Goal: Use online tool/utility: Use online tool/utility

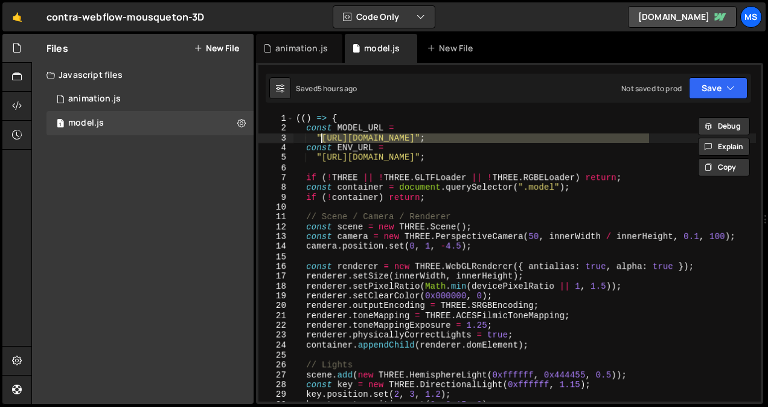
drag, startPoint x: 650, startPoint y: 139, endPoint x: 322, endPoint y: 139, distance: 327.3
click at [322, 139] on div "(( ) => { const MODEL_URL = "[URL][DOMAIN_NAME]" ; const ENV_URL = "[URL][DOMAI…" at bounding box center [524, 268] width 463 height 308
drag, startPoint x: 653, startPoint y: 139, endPoint x: 325, endPoint y: 138, distance: 327.9
click at [325, 138] on div "(( ) => { const MODEL_URL = "[URL][DOMAIN_NAME]" ; const ENV_URL = "[URL][DOMAI…" at bounding box center [524, 268] width 463 height 308
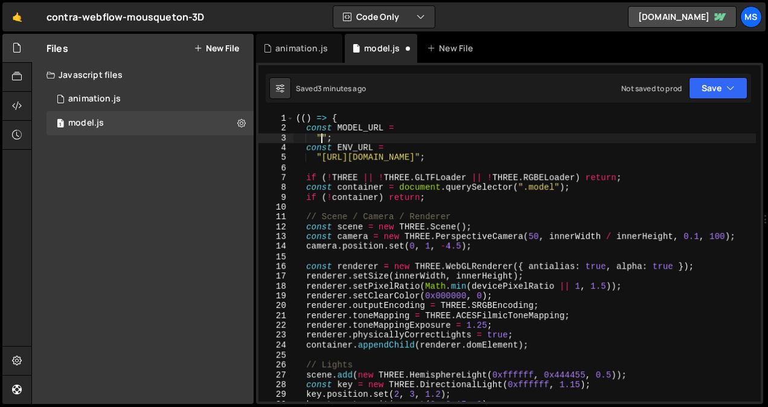
paste textarea "[URL][DOMAIN_NAME]"
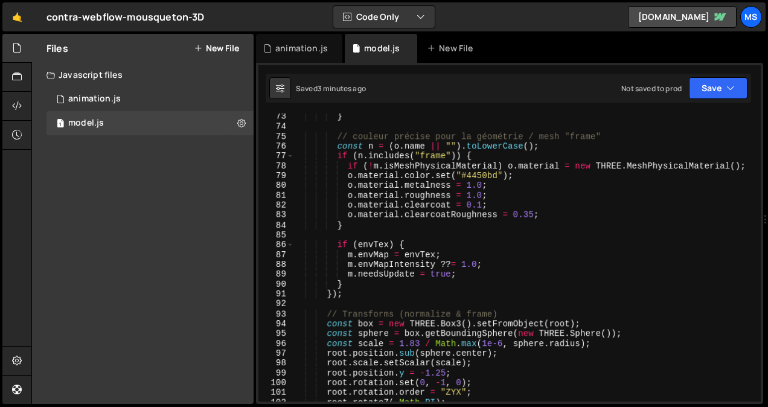
scroll to position [711, 0]
click at [478, 178] on div "} // couleur précise pour la géométrie / mesh "frame" const n = ( o . name || "…" at bounding box center [524, 266] width 463 height 308
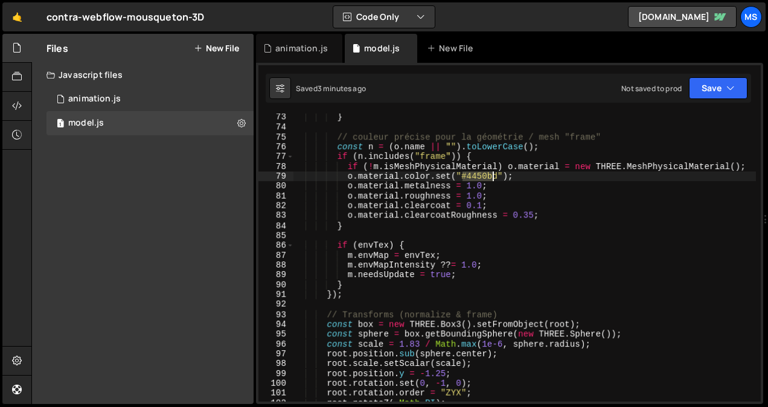
click at [478, 178] on div "} // couleur précise pour la géométrie / mesh "frame" const n = ( o . name || "…" at bounding box center [524, 266] width 463 height 308
paste textarea "#404254"
click at [467, 175] on div "} // couleur précise pour la géométrie / mesh "frame" const n = ( o . name || "…" at bounding box center [524, 266] width 463 height 308
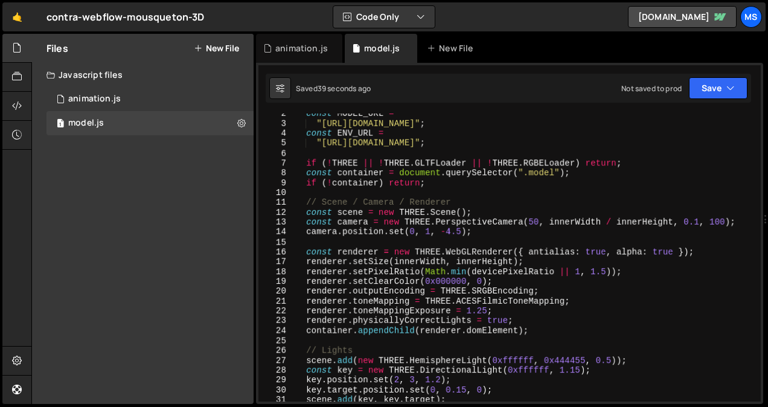
scroll to position [0, 0]
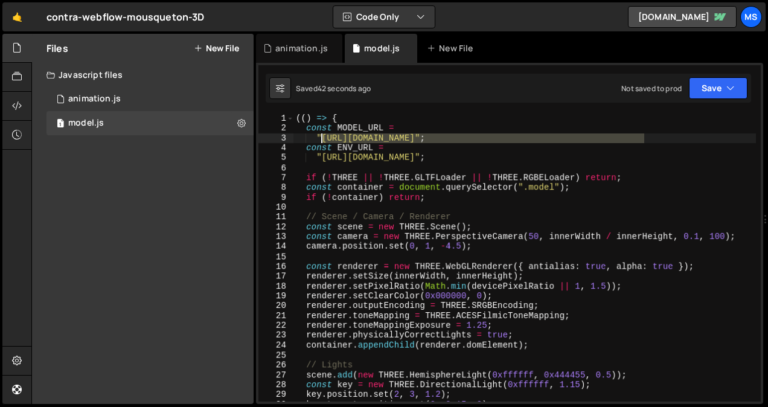
drag, startPoint x: 646, startPoint y: 136, endPoint x: 324, endPoint y: 138, distance: 322.5
click at [324, 138] on div "(( ) => { const MODEL_URL = "[URL][DOMAIN_NAME]" ; const ENV_URL = "[URL][DOMAI…" at bounding box center [524, 268] width 463 height 308
paste textarea "del"
type textarea ""[URL][DOMAIN_NAME]";"
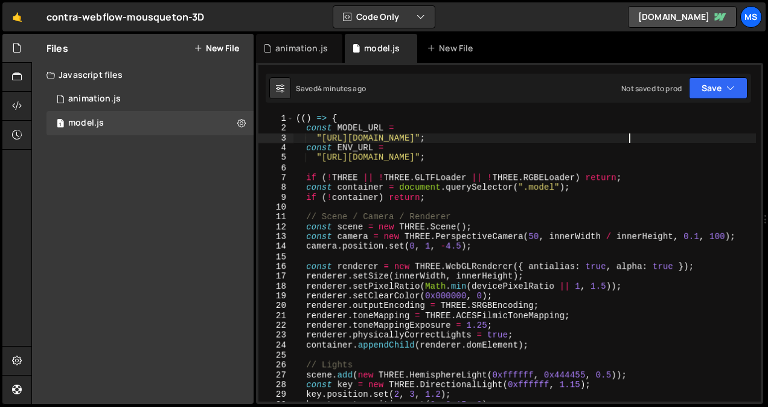
click at [443, 205] on div "(( ) => { const MODEL_URL = "[URL][DOMAIN_NAME]" ; const ENV_URL = "[URL][DOMAI…" at bounding box center [524, 268] width 463 height 308
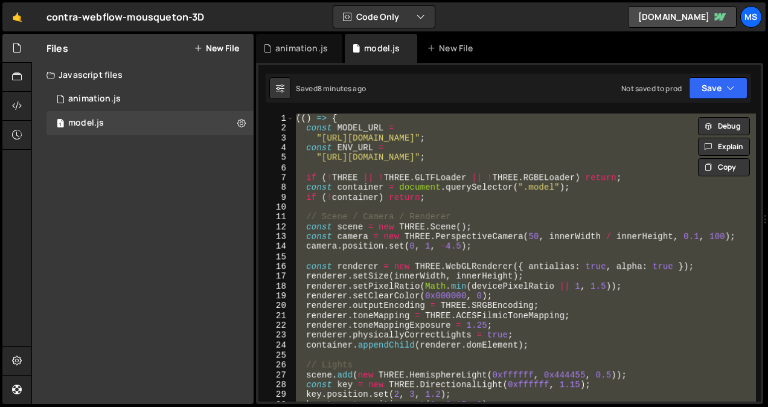
click at [456, 133] on div "(( ) => { const MODEL_URL = "[URL][DOMAIN_NAME]" ; const ENV_URL = "[URL][DOMAI…" at bounding box center [524, 258] width 463 height 288
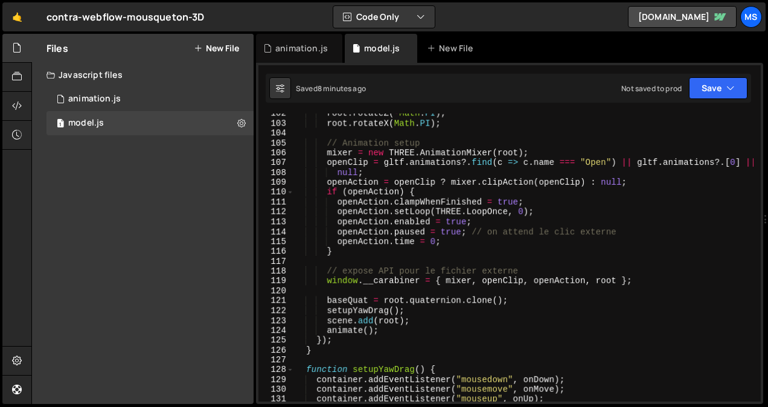
scroll to position [1001, 0]
click at [595, 227] on div "root . rotateZ ( - Math . PI ) ; root . rotateX ( Math . PI ) ; // Animation se…" at bounding box center [524, 263] width 463 height 308
type textarea "openAction.enabled = true;"
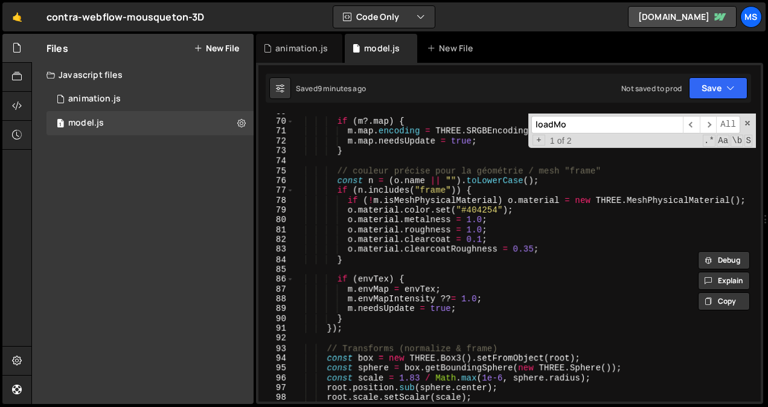
scroll to position [677, 0]
type input "loadMo"
click at [149, 94] on div "1 animation.js 0" at bounding box center [149, 99] width 207 height 24
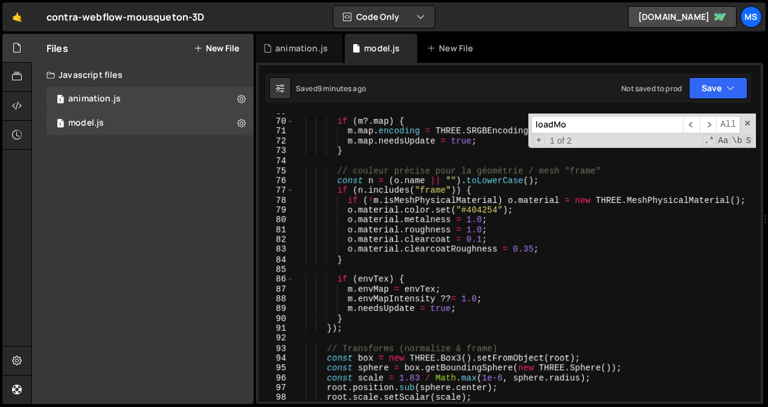
click at [751, 120] on div "Debug Explain Copy animation.js model.js New File Saved 9 minutes ago Not saved…" at bounding box center [509, 219] width 507 height 371
click at [750, 121] on span at bounding box center [747, 123] width 8 height 8
type textarea "loadModel(envTex);"
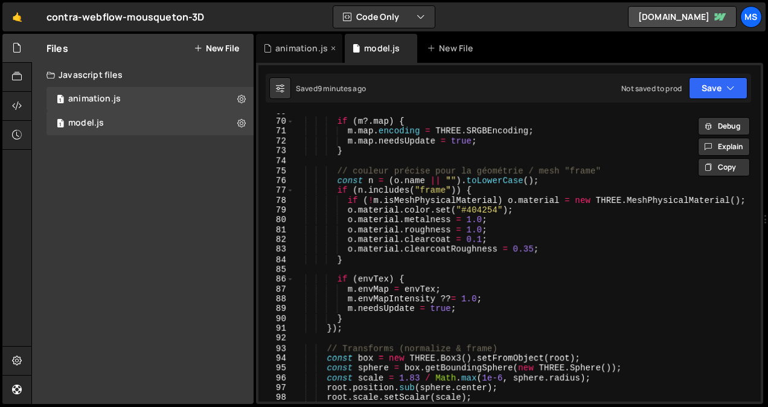
click at [300, 49] on div "animation.js" at bounding box center [301, 48] width 53 height 12
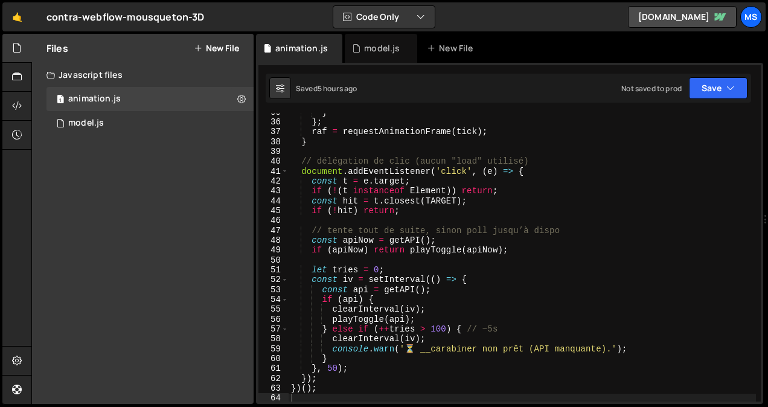
scroll to position [492, 0]
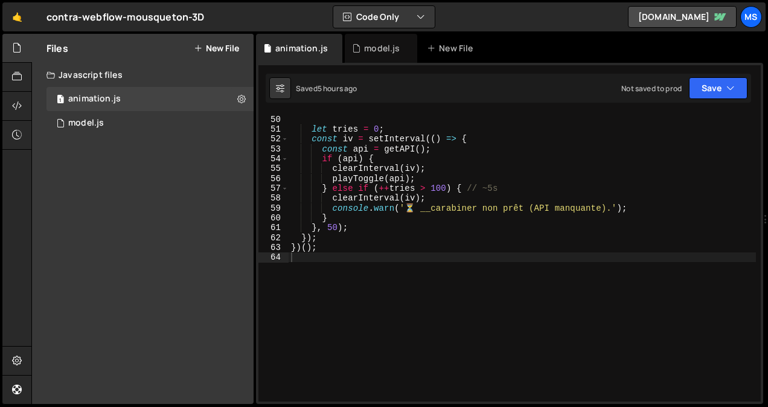
click at [226, 44] on button "New File" at bounding box center [216, 48] width 45 height 10
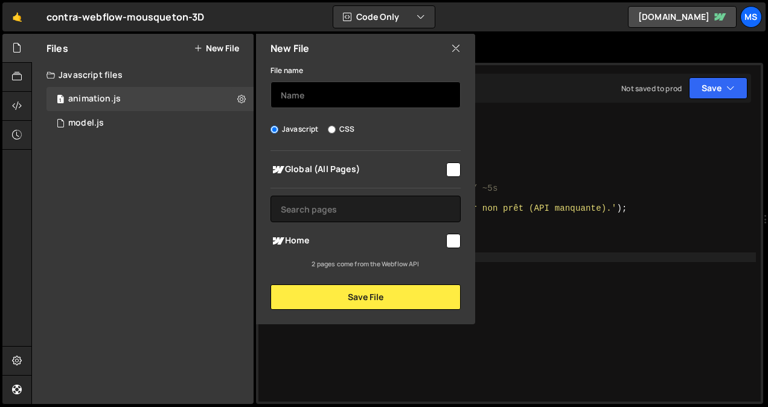
click at [301, 93] on input "text" at bounding box center [366, 95] width 190 height 27
type input "instance"
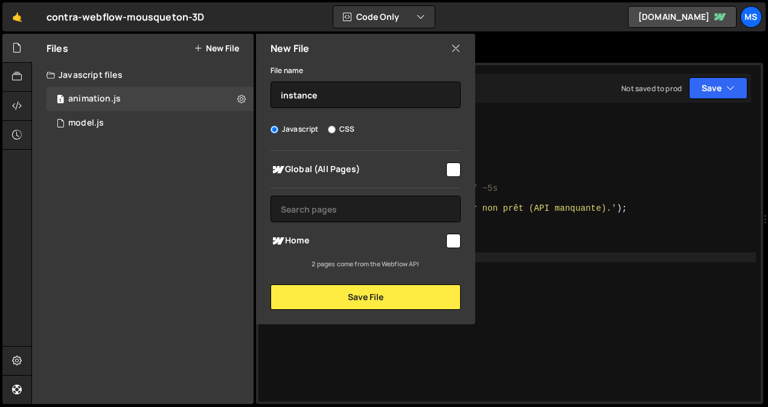
click at [447, 241] on input "checkbox" at bounding box center [453, 241] width 14 height 14
checkbox input "true"
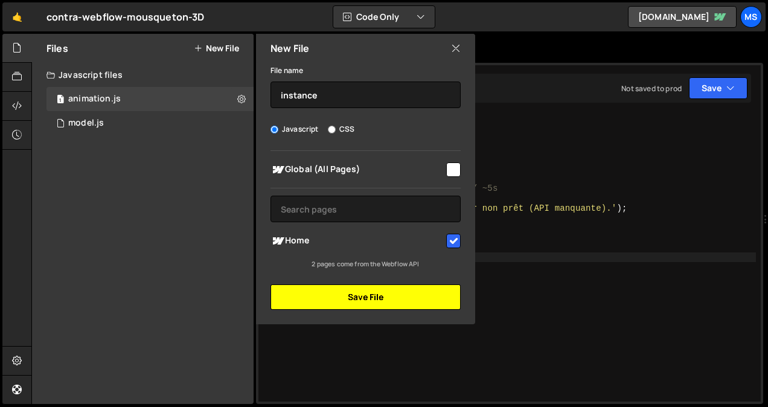
click at [399, 301] on button "Save File" at bounding box center [366, 296] width 190 height 25
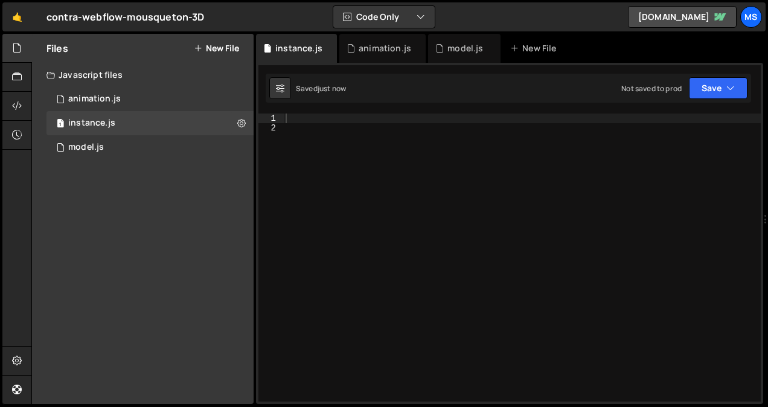
click at [379, 208] on div at bounding box center [522, 268] width 478 height 308
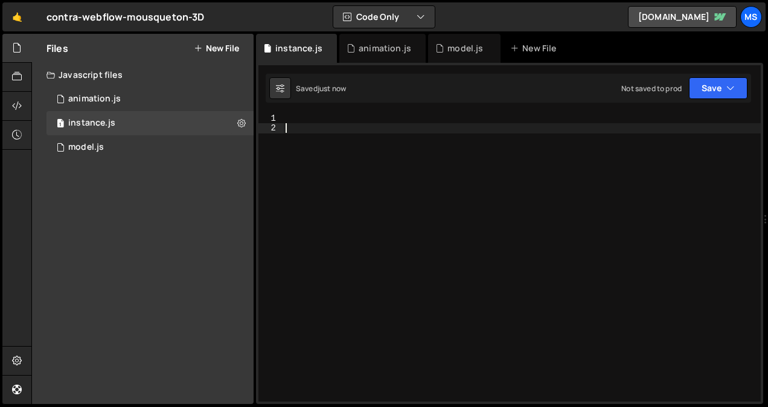
scroll to position [619, 0]
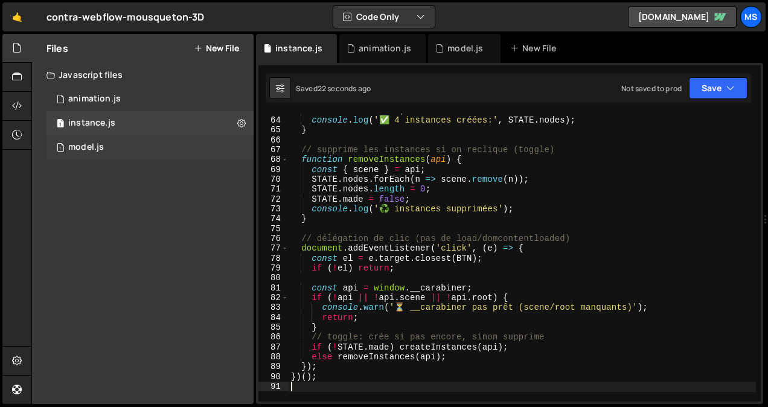
click at [123, 147] on div "1 model.js 0" at bounding box center [149, 147] width 207 height 24
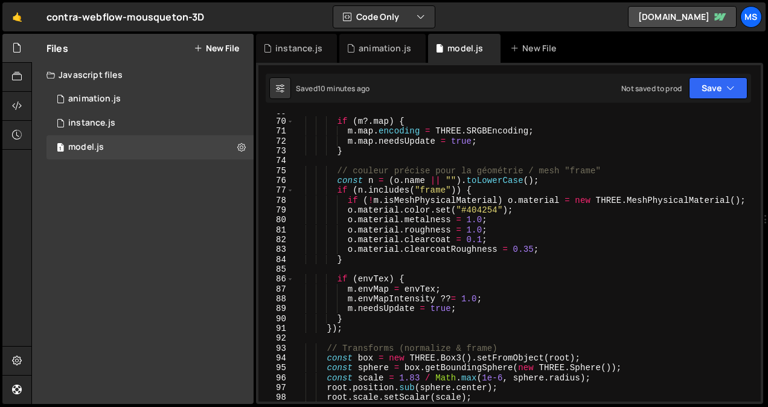
click at [450, 287] on div "if ( m ?. map ) { m . map . encoding = THREE . SRGBEncoding ; m . map . needsUp…" at bounding box center [524, 261] width 463 height 308
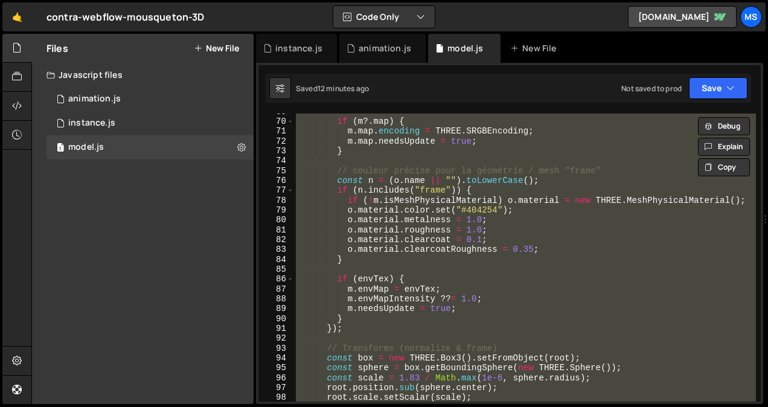
click at [466, 206] on div "if ( m ?. map ) { m . map . encoding = THREE . SRGBEncoding ; m . map . needsUp…" at bounding box center [524, 258] width 463 height 288
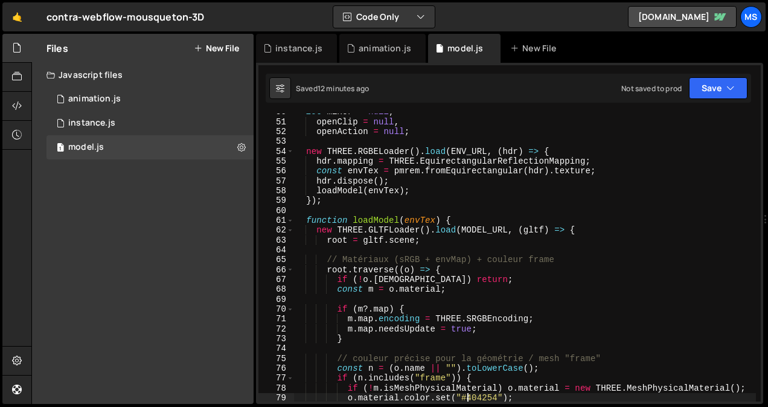
scroll to position [490, 0]
click at [413, 183] on div "let mixer = null , openClip = null , openAction = null ; new THREE . RGBELoader…" at bounding box center [524, 261] width 463 height 308
type textarea "hdr.dispose();"
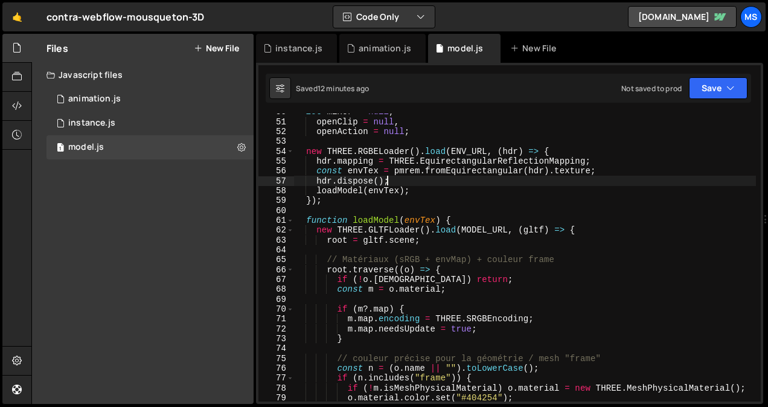
scroll to position [0, 1]
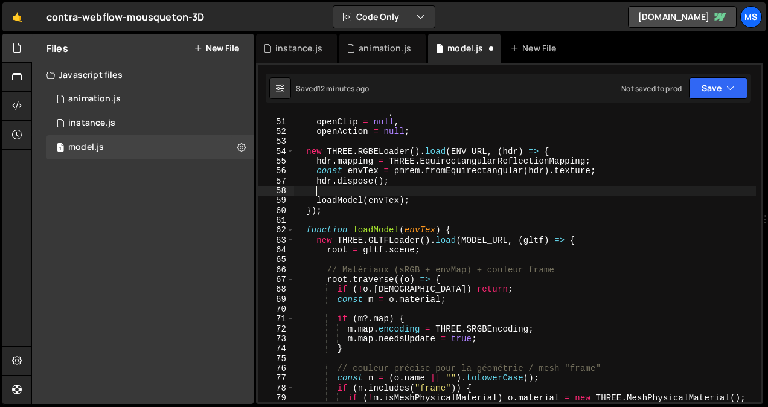
paste textarea "__envTex = envTex;"
type textarea "__envTex = envTex;"
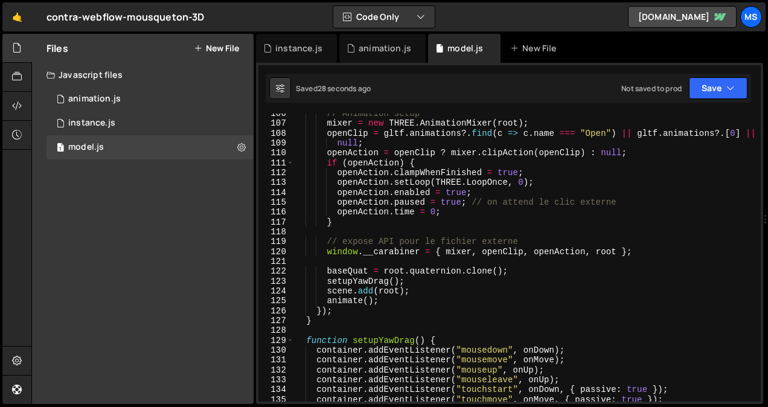
scroll to position [1040, 0]
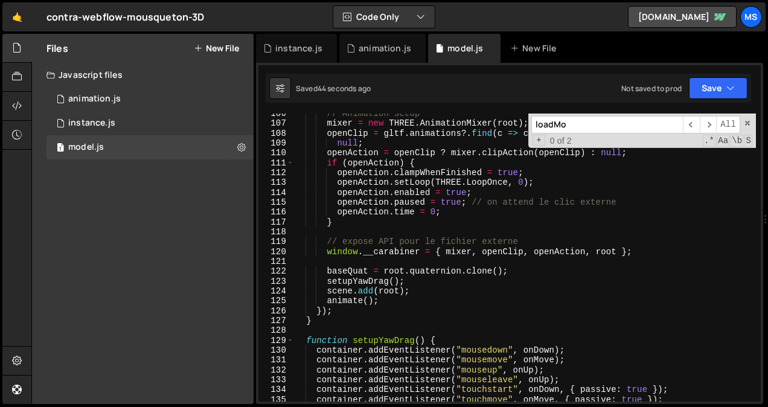
paste input "window.__carabiner"
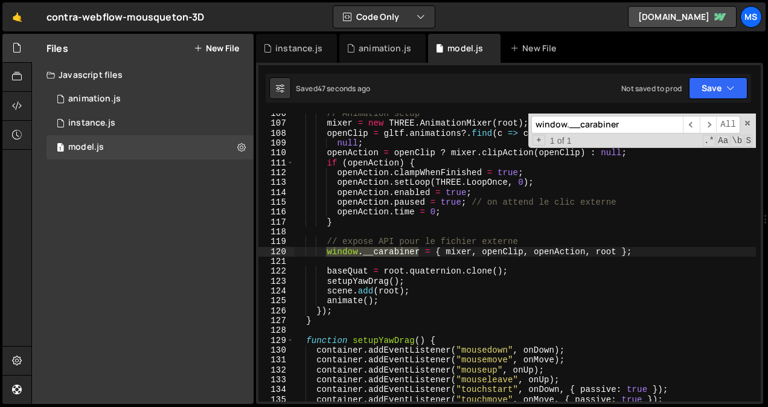
type input "window.__carabiner"
click at [582, 252] on div "// Animation setup mixer = new THREE . AnimationMixer ( root ) ; openClip = glt…" at bounding box center [524, 263] width 463 height 308
paste textarea "envTex: __envTex"
type textarea "window.__carabiner = { mixer, openClip, openAction, envTex: __envTex, root };"
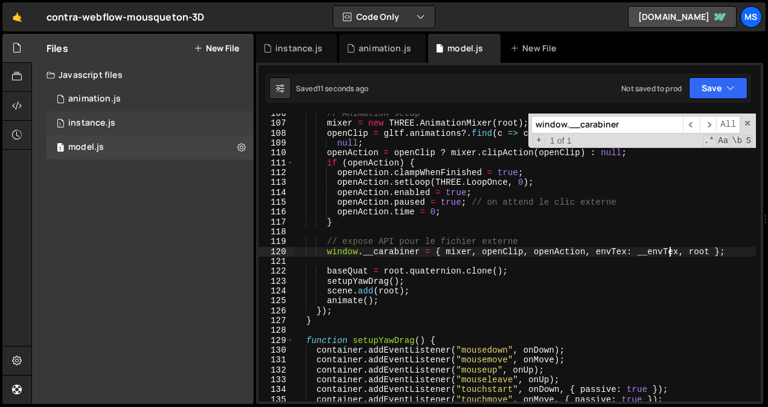
click at [127, 124] on div "1 instance.js 0" at bounding box center [149, 123] width 207 height 24
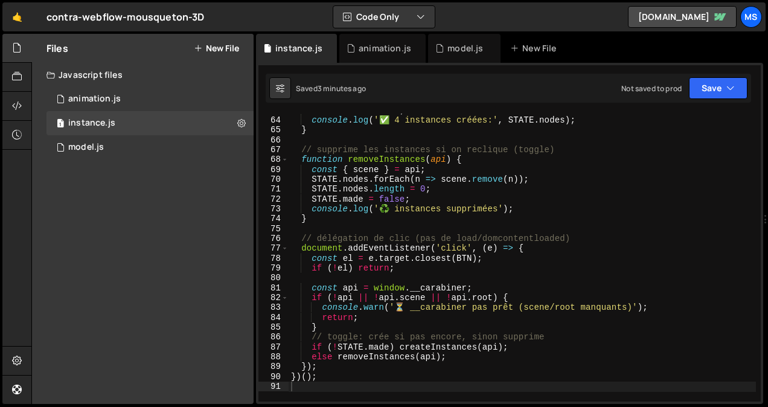
click at [396, 173] on div "STATE . made = true ; console . log ( '✅ 4 instances créées:' , STATE . nodes )…" at bounding box center [522, 260] width 467 height 308
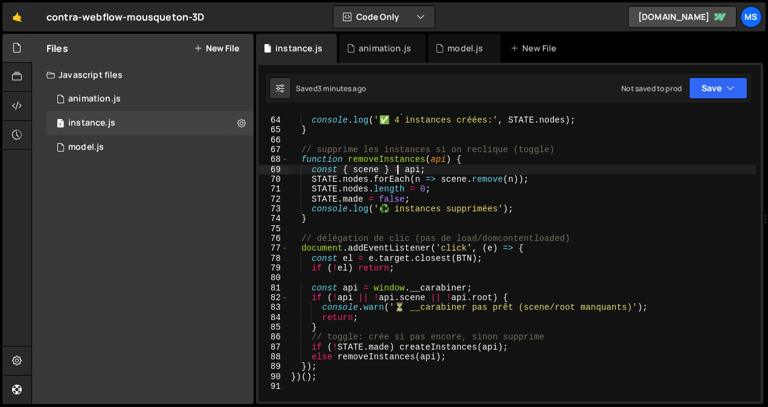
type textarea "})();"
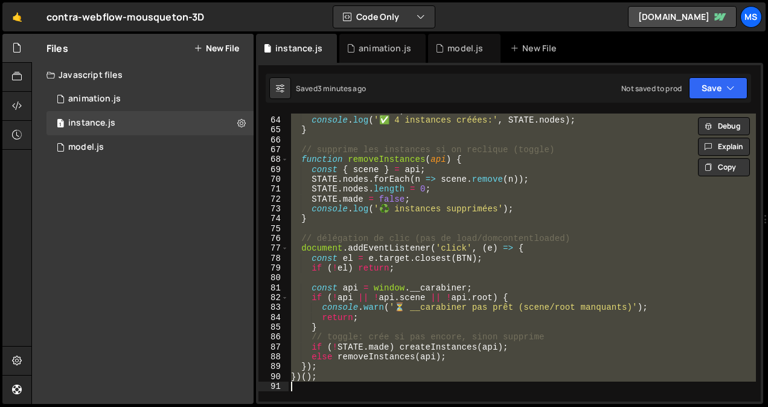
paste textarea
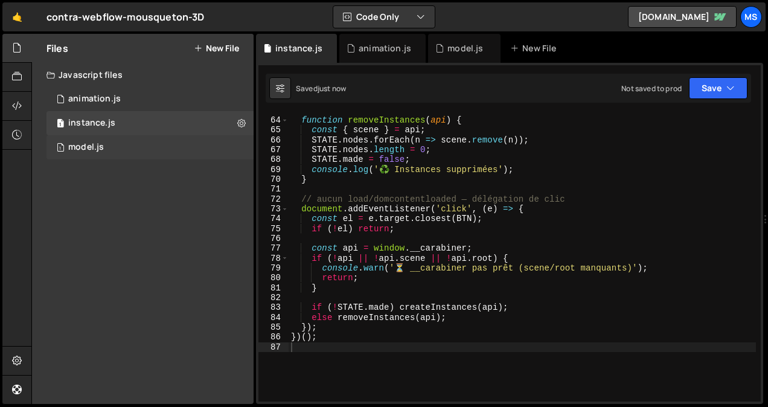
click at [130, 149] on div "1 model.js 0" at bounding box center [149, 147] width 207 height 24
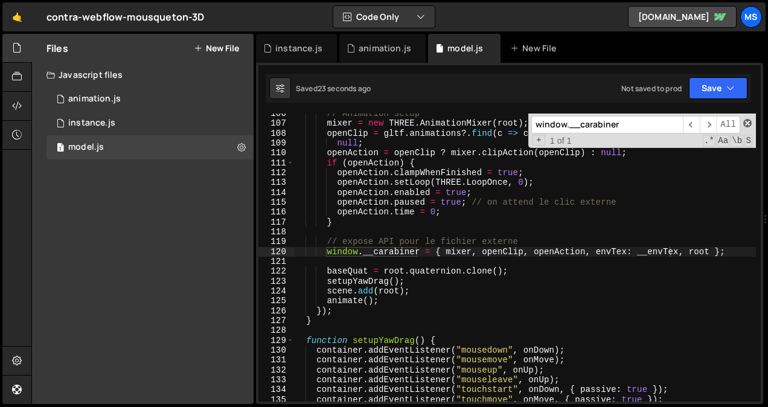
click at [750, 121] on span at bounding box center [747, 123] width 8 height 8
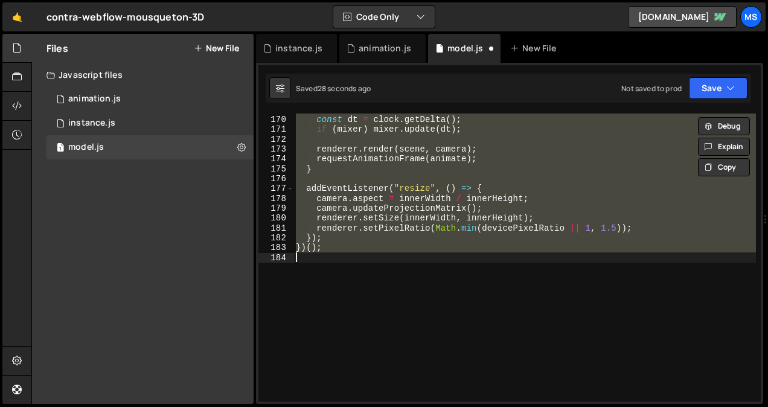
scroll to position [1030, 0]
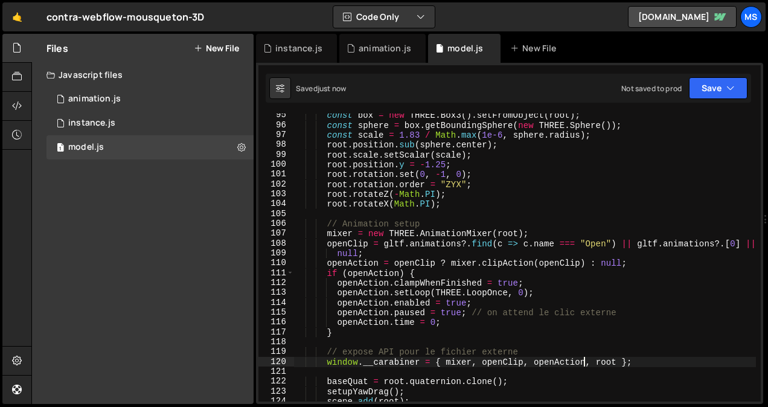
type textarea "})();"
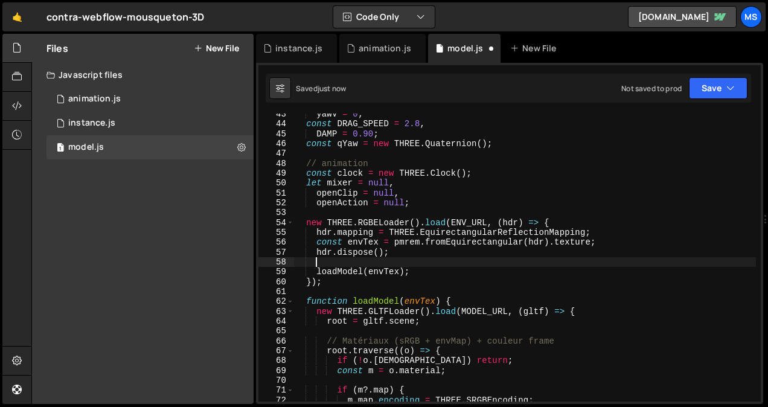
scroll to position [418, 0]
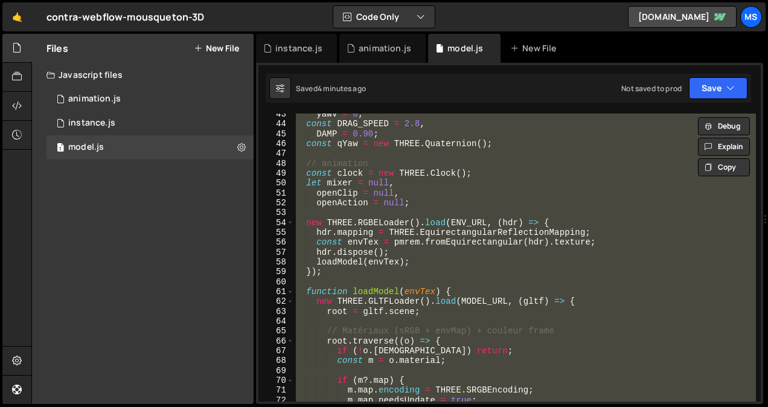
click at [394, 191] on div "yawV = 0 ; const DRAG_SPEED = 2.8 , DAMP = 0.90 ; const qYaw = new THREE . Quat…" at bounding box center [524, 258] width 463 height 288
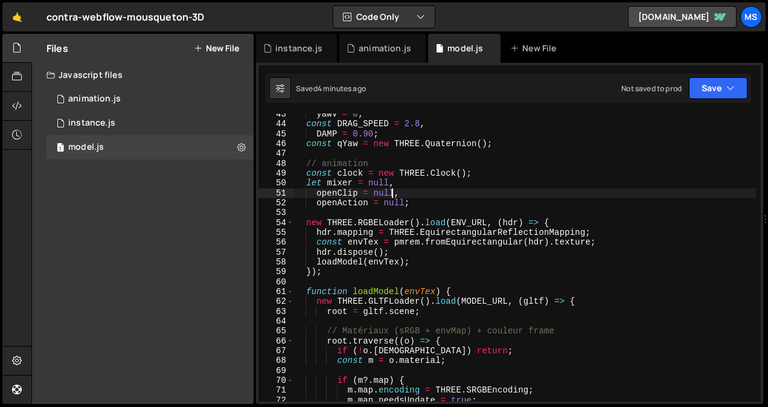
click at [482, 222] on div "yawV = 0 ; const DRAG_SPEED = 2.8 , DAMP = 0.90 ; const qYaw = new THREE . Quat…" at bounding box center [524, 263] width 463 height 308
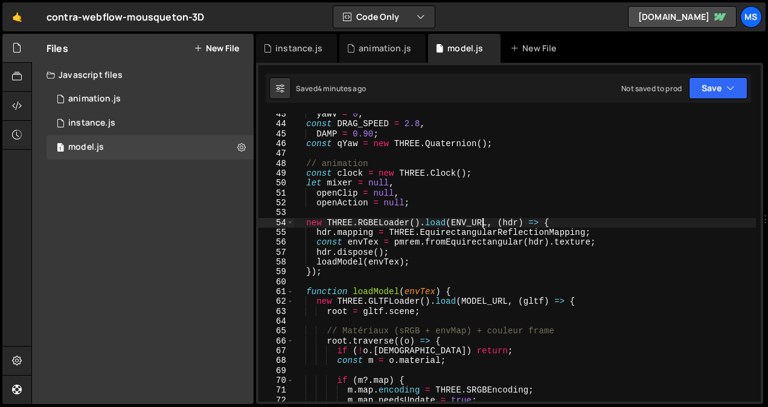
type textarea "})();"
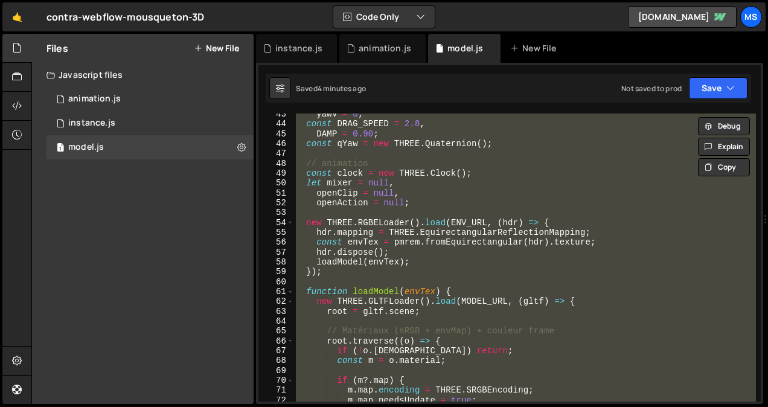
paste textarea
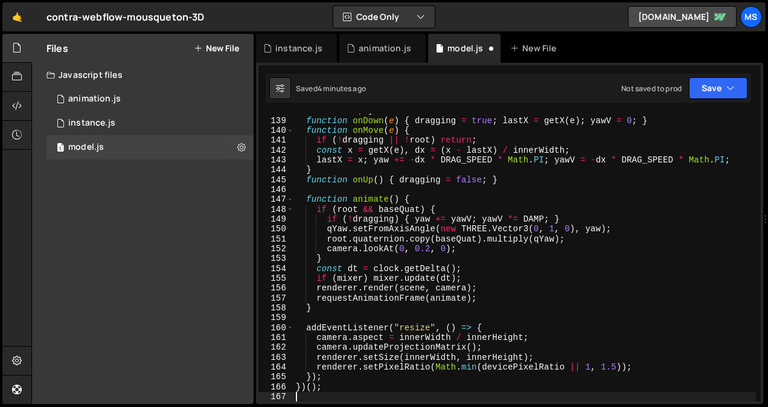
scroll to position [1379, 0]
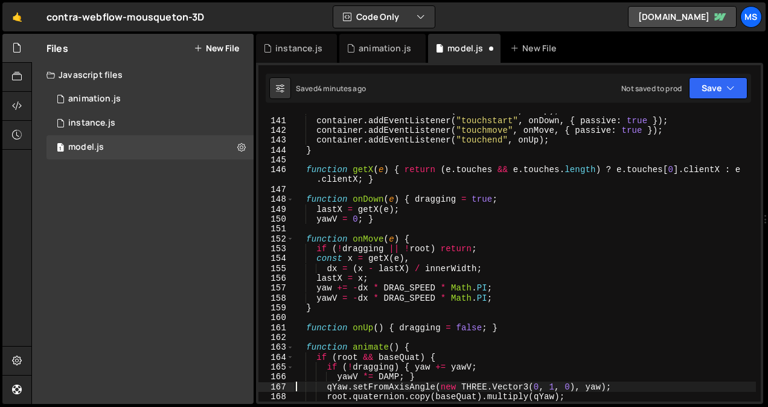
type textarea "qYaw.setFromAxisAngle(new THREE.Vector3(0, 1, 0), yaw);"
click at [280, 49] on div "instance.js" at bounding box center [298, 48] width 47 height 12
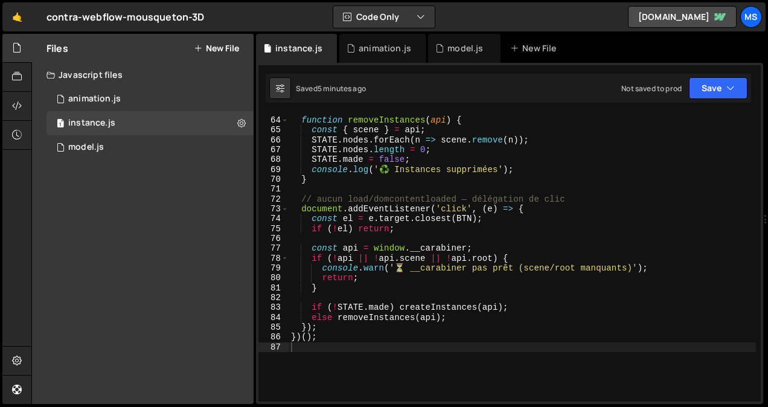
click at [383, 350] on div "function removeInstances ( api ) { const { scene } = api ; STATE . nodes . forE…" at bounding box center [522, 260] width 467 height 308
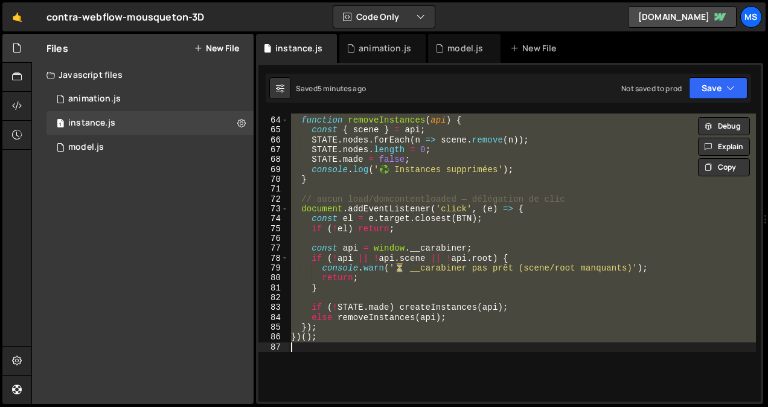
type textarea "// })();"
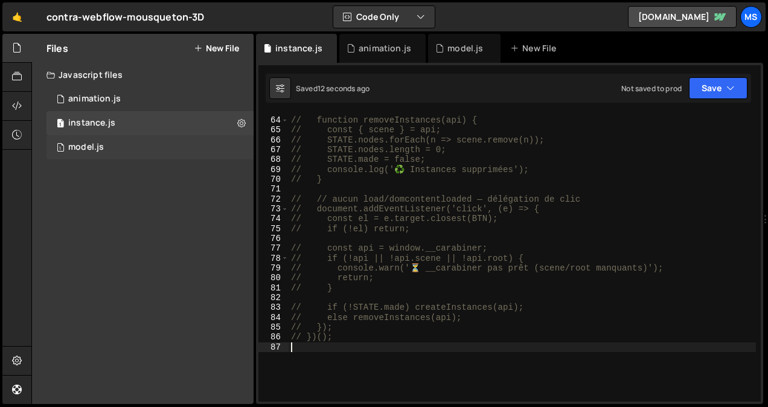
click at [124, 150] on div "1 model.js 0" at bounding box center [149, 147] width 207 height 24
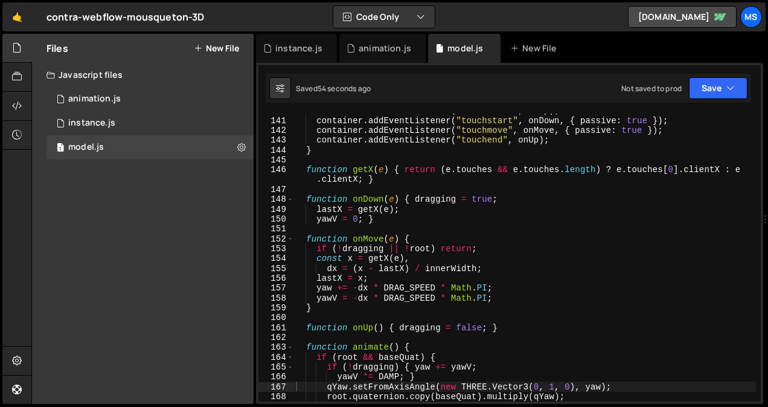
click at [545, 236] on div "container . addEventListener ( "mouseleave" , onUp ) ; container . addEventList…" at bounding box center [524, 260] width 463 height 308
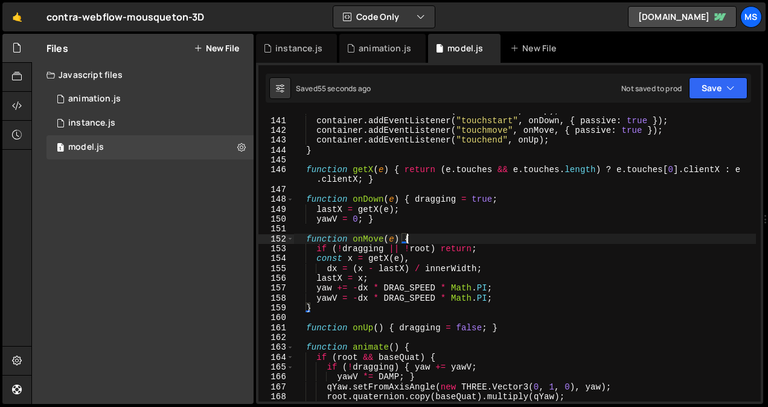
type textarea "})();"
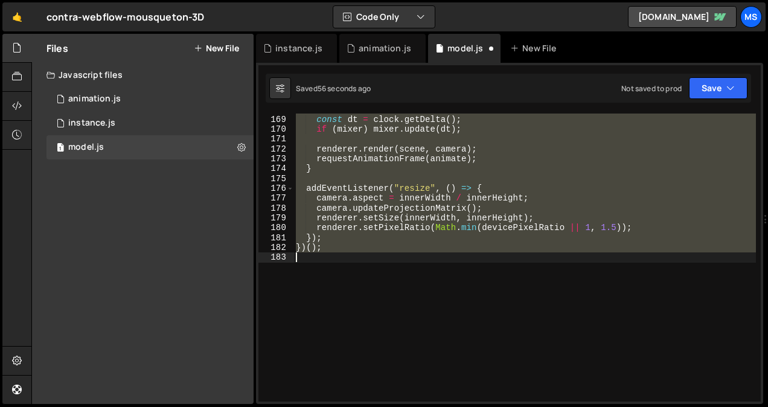
scroll to position [1676, 0]
